Goal: Download file/media

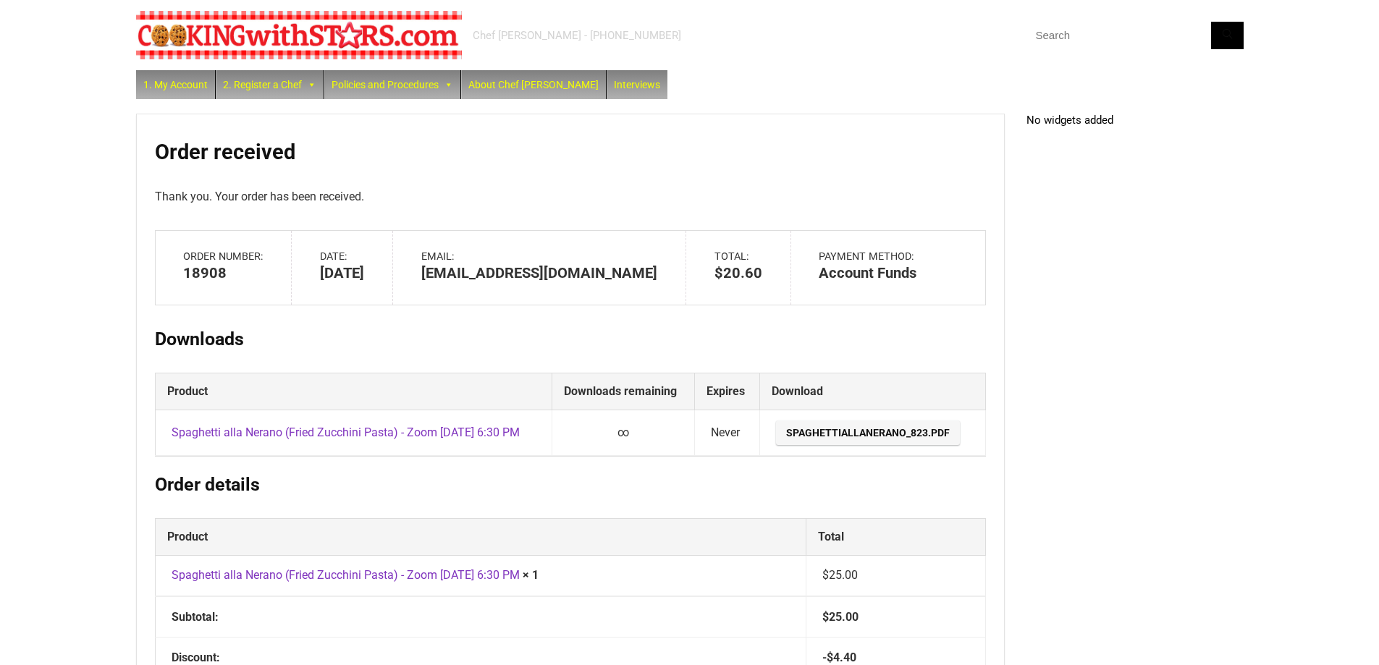
click at [810, 439] on link "SpaghettiAllaNerano_823.pdf" at bounding box center [868, 433] width 184 height 25
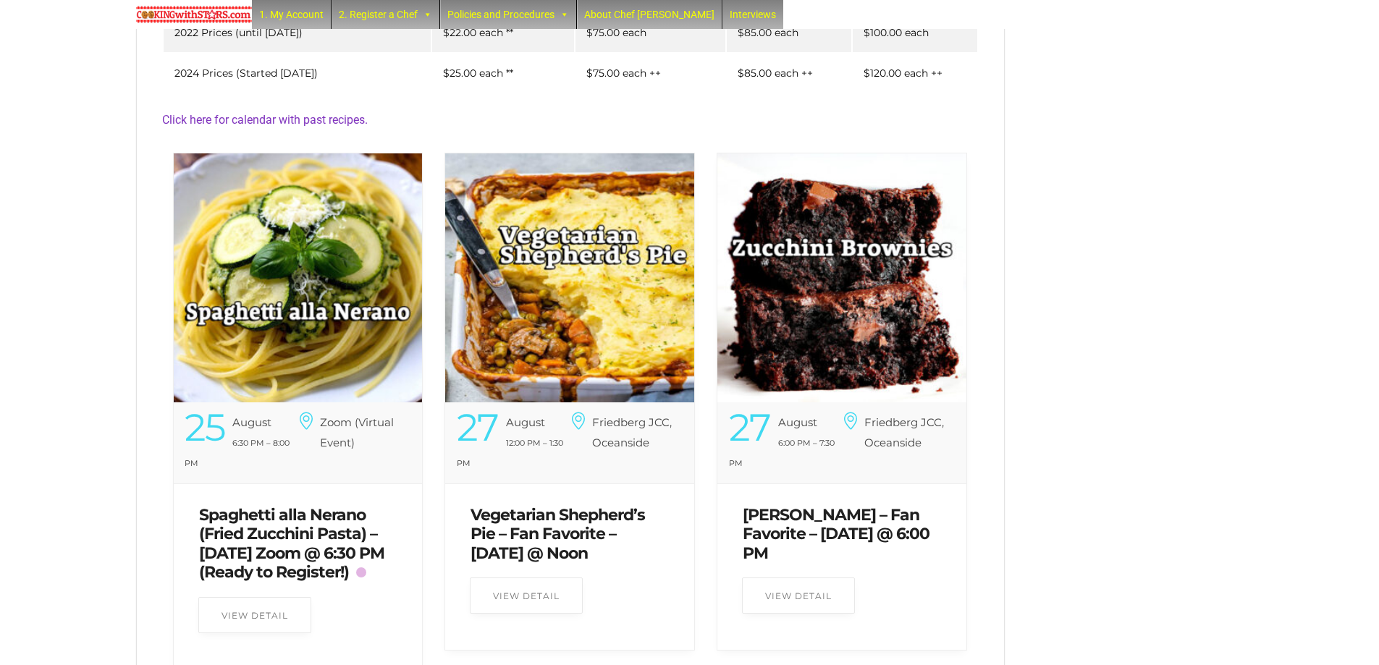
click at [327, 308] on img at bounding box center [298, 277] width 249 height 249
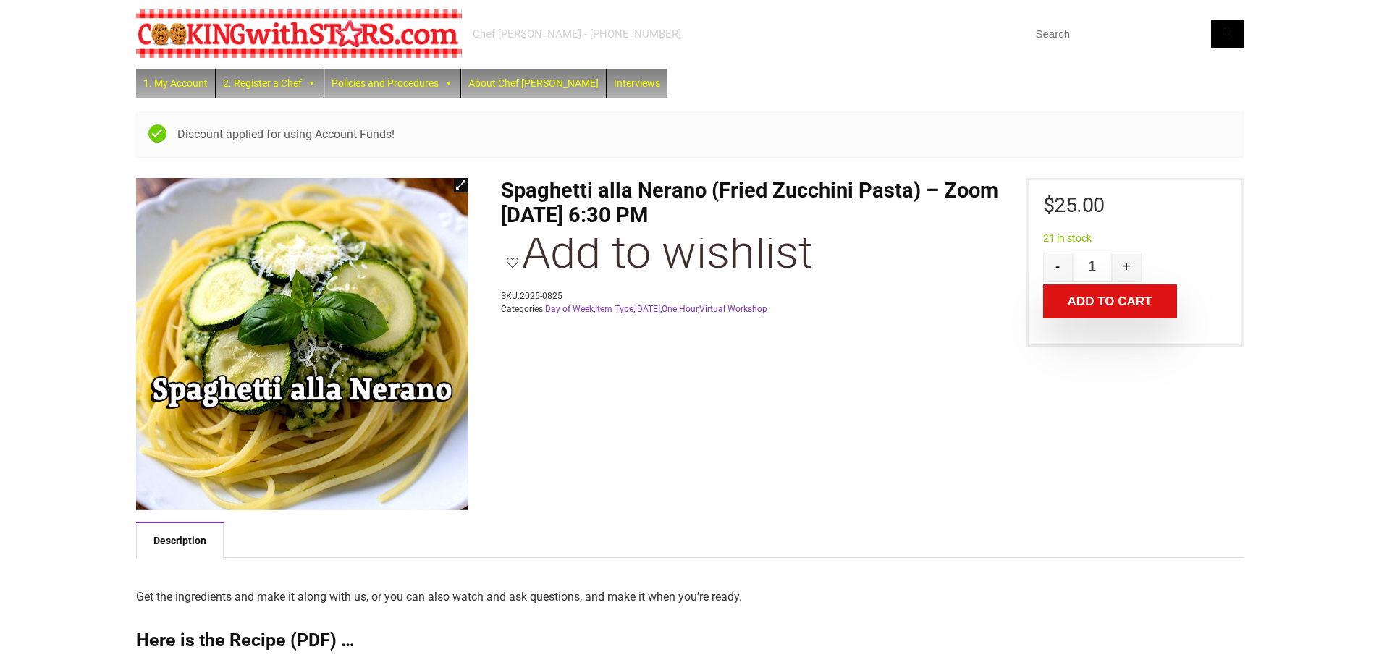
scroll to position [384, 0]
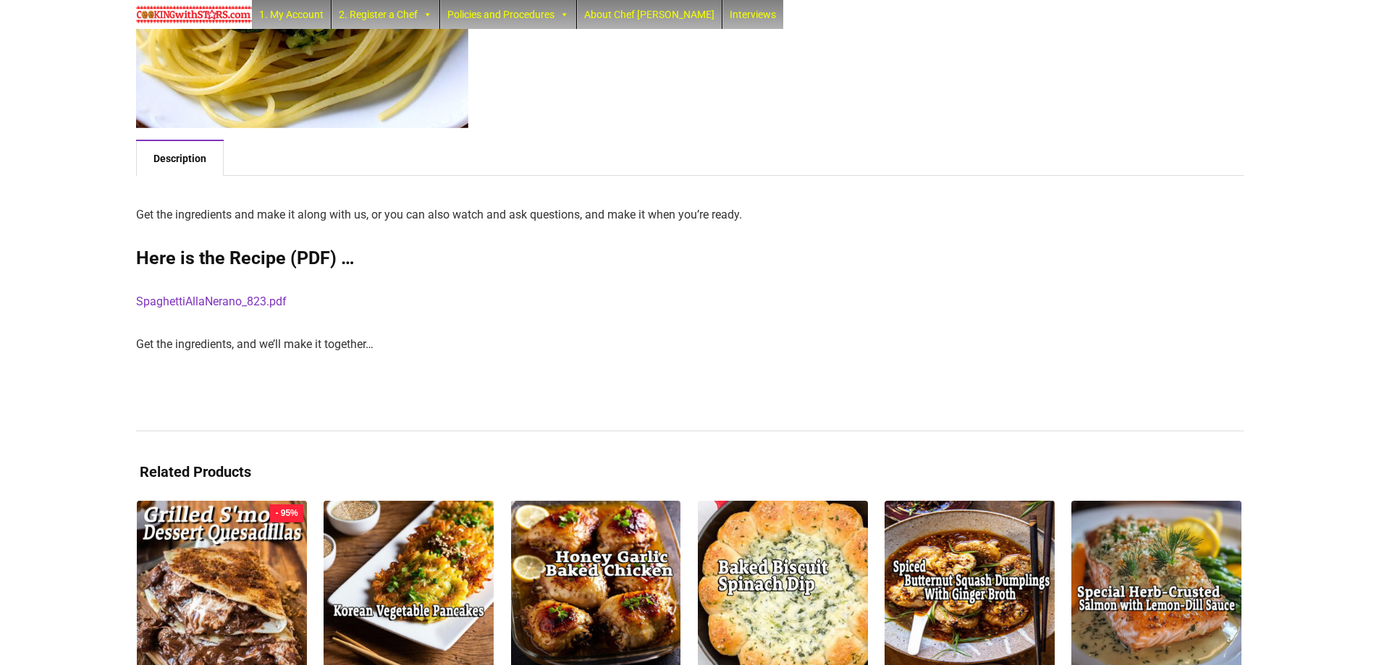
click at [264, 302] on link "SpaghettiAllaNerano_823.pdf" at bounding box center [211, 302] width 151 height 14
